Goal: Check status

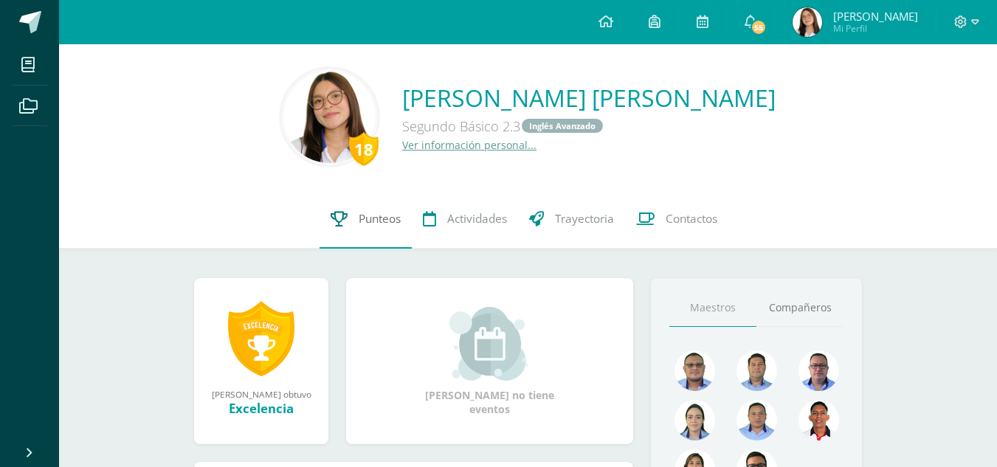
click at [365, 216] on span "Punteos" at bounding box center [380, 219] width 42 height 16
